Goal: Information Seeking & Learning: Learn about a topic

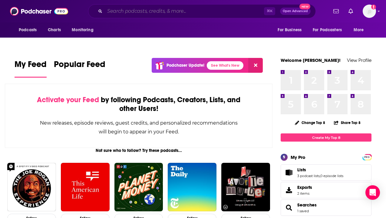
click at [145, 10] on input "Search podcasts, credits, & more..." at bounding box center [184, 11] width 159 height 10
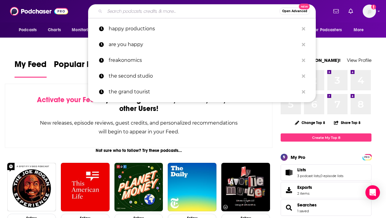
paste input "Conversations for Equal Pay and Women of Color in the Workplace"
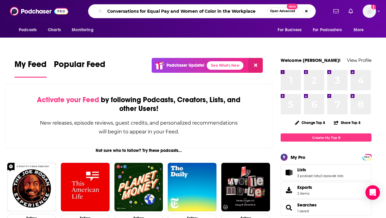
type input "Conversations for Equal Pay and Women of Color in the Workplace"
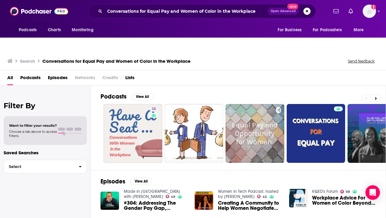
click at [29, 73] on span "Podcasts" at bounding box center [30, 79] width 20 height 12
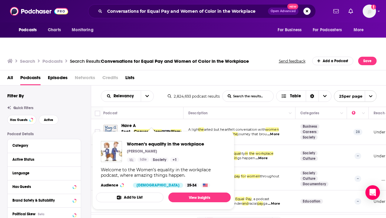
scroll to position [10, 0]
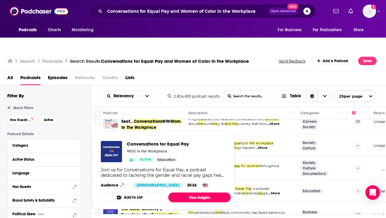
click at [181, 192] on link "View Insights" at bounding box center [199, 197] width 62 height 10
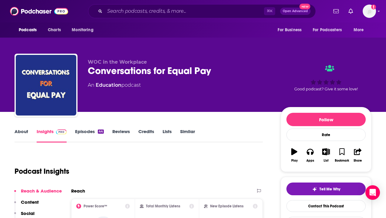
click at [19, 128] on link "About" at bounding box center [22, 135] width 14 height 14
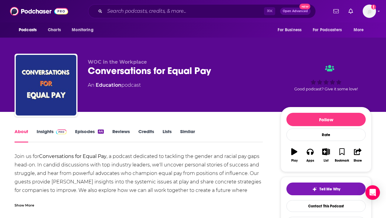
click at [47, 128] on link "Insights" at bounding box center [52, 135] width 30 height 14
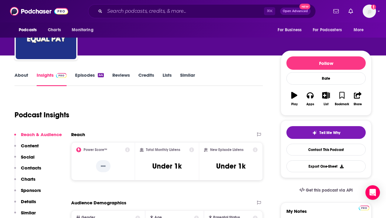
scroll to position [57, 0]
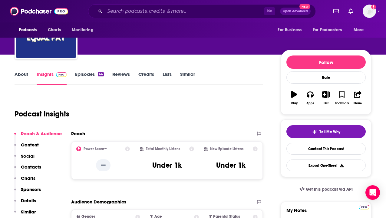
click at [123, 71] on link "Reviews" at bounding box center [121, 78] width 18 height 14
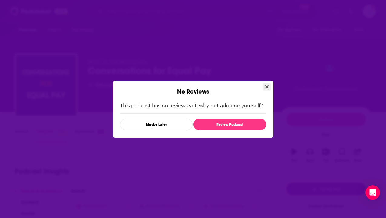
click at [267, 85] on icon "Close" at bounding box center [266, 86] width 3 height 5
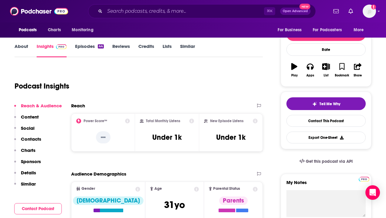
scroll to position [81, 0]
